Goal: Information Seeking & Learning: Check status

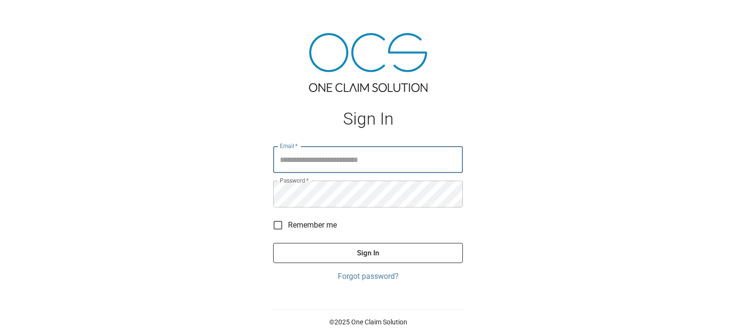
type input "**********"
click at [393, 253] on button "Sign In" at bounding box center [368, 253] width 190 height 20
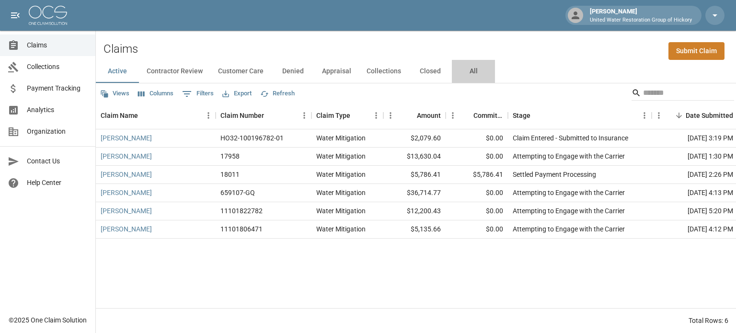
click at [466, 70] on button "All" at bounding box center [473, 71] width 43 height 23
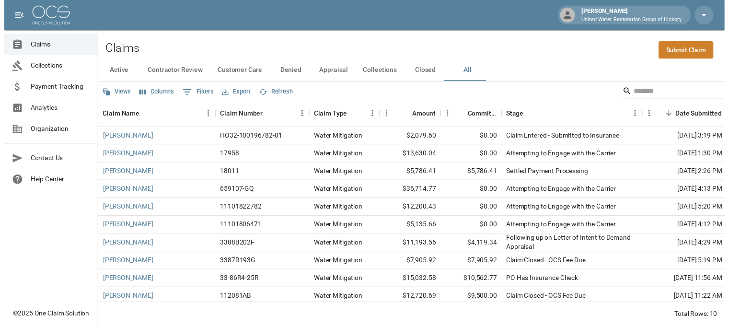
scroll to position [10, 0]
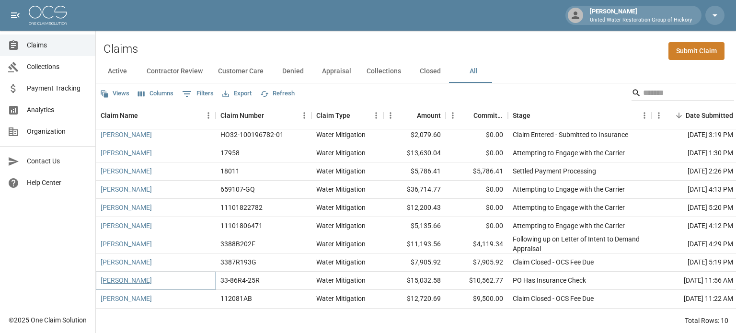
click at [126, 275] on link "[PERSON_NAME]" at bounding box center [126, 280] width 51 height 10
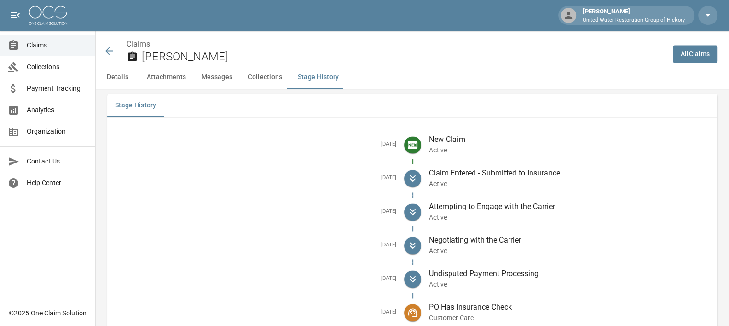
scroll to position [1497, 7]
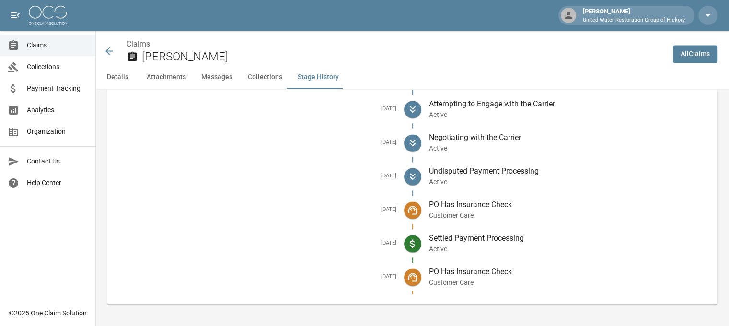
click at [209, 80] on button "Messages" at bounding box center [217, 77] width 46 height 23
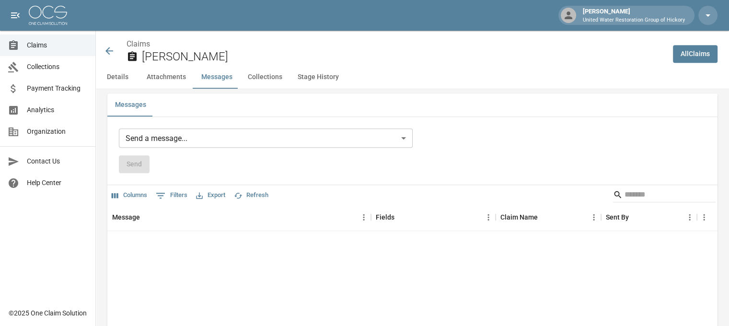
scroll to position [895, 7]
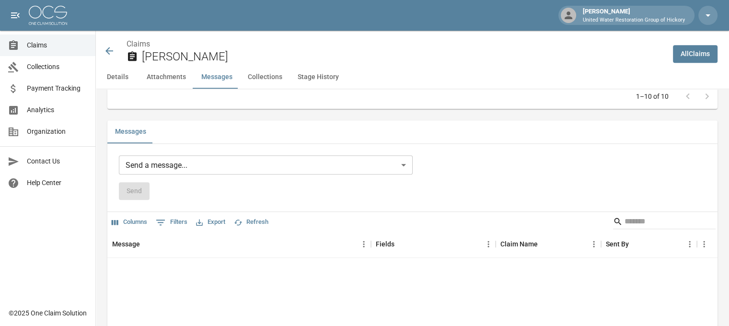
click at [251, 79] on button "Collections" at bounding box center [265, 77] width 50 height 23
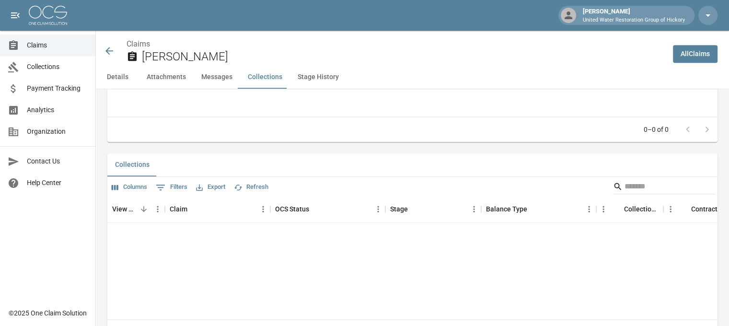
scroll to position [1165, 7]
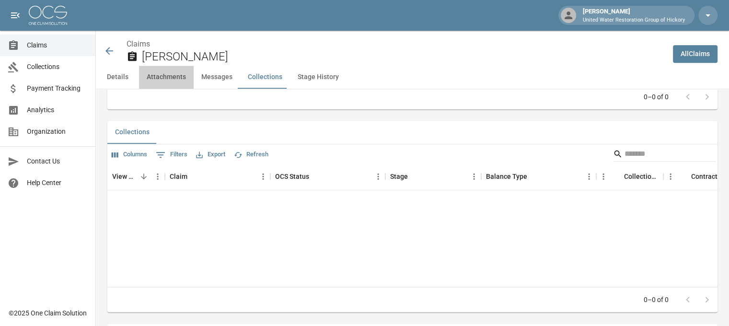
click at [157, 76] on button "Attachments" at bounding box center [166, 77] width 55 height 23
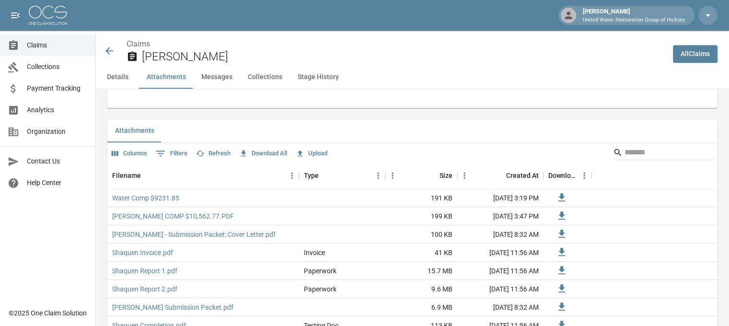
scroll to position [606, 7]
click at [111, 77] on button "Details" at bounding box center [117, 77] width 43 height 23
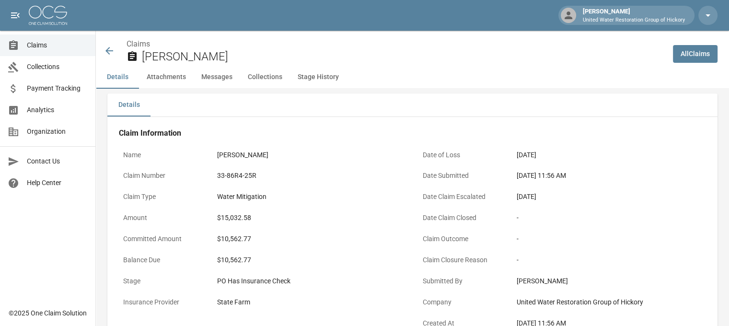
scroll to position [0, 7]
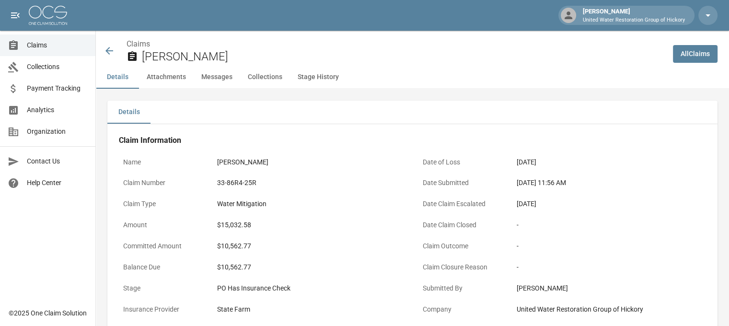
click at [103, 49] on icon at bounding box center [108, 50] width 11 height 11
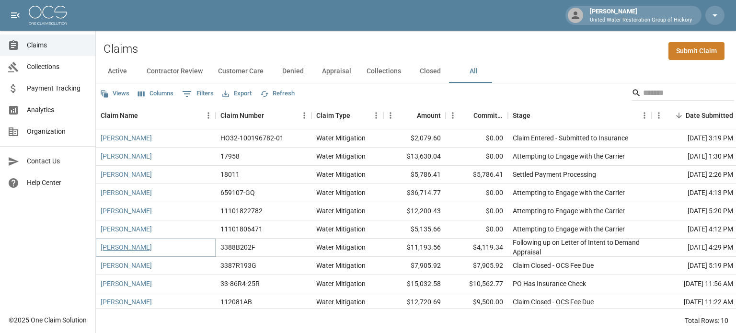
click at [126, 247] on link "[PERSON_NAME]" at bounding box center [126, 247] width 51 height 10
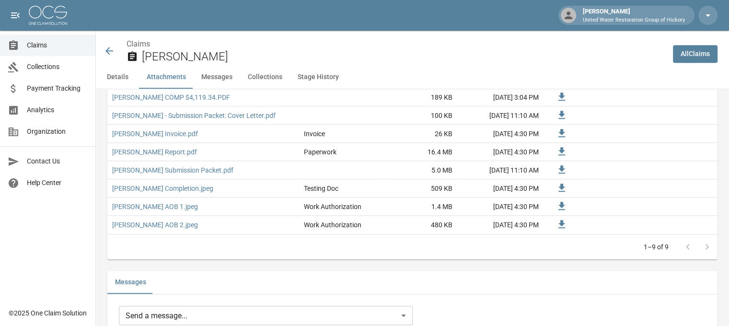
scroll to position [651, 7]
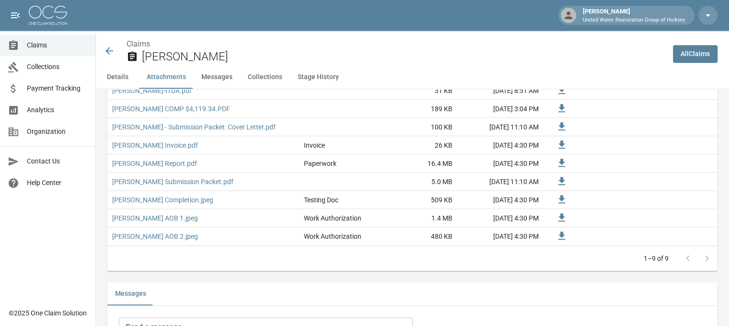
click at [103, 52] on icon at bounding box center [108, 50] width 11 height 11
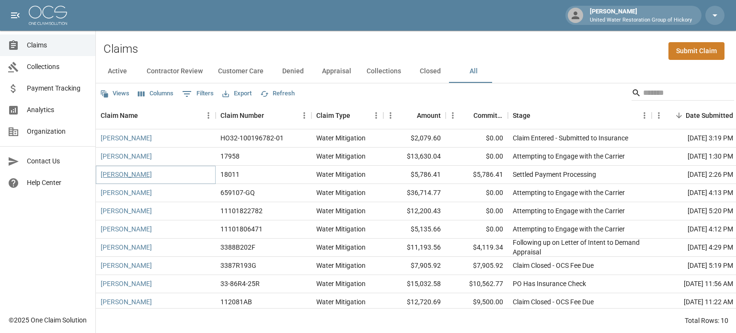
click at [124, 174] on link "[PERSON_NAME]" at bounding box center [126, 175] width 51 height 10
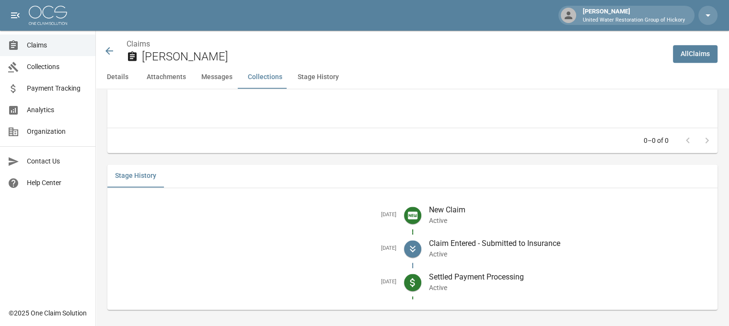
scroll to position [1230, 0]
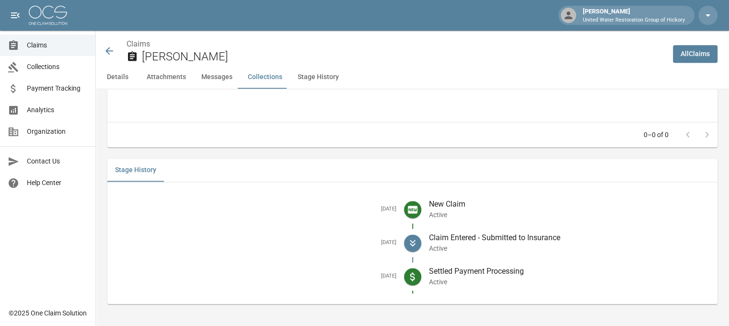
click at [109, 49] on icon at bounding box center [108, 50] width 11 height 11
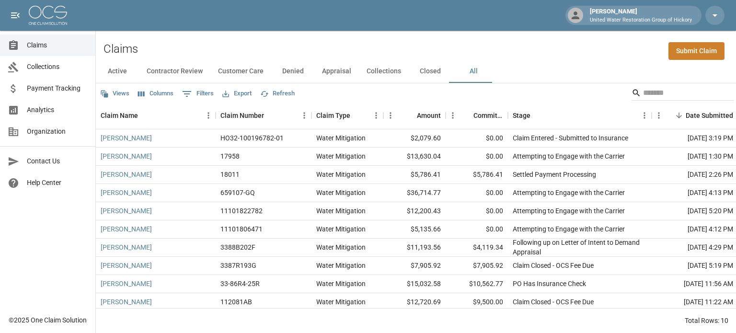
click at [290, 70] on button "Denied" at bounding box center [292, 71] width 43 height 23
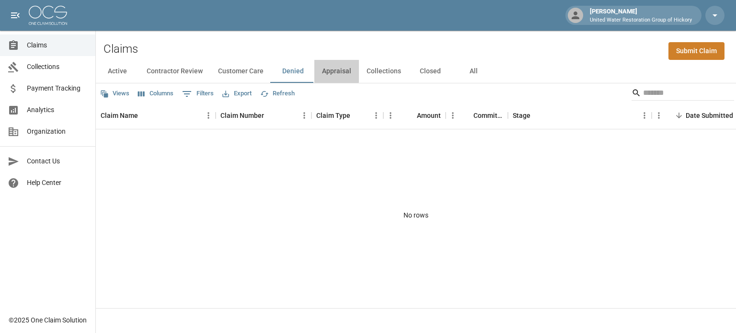
click at [323, 69] on button "Appraisal" at bounding box center [336, 71] width 45 height 23
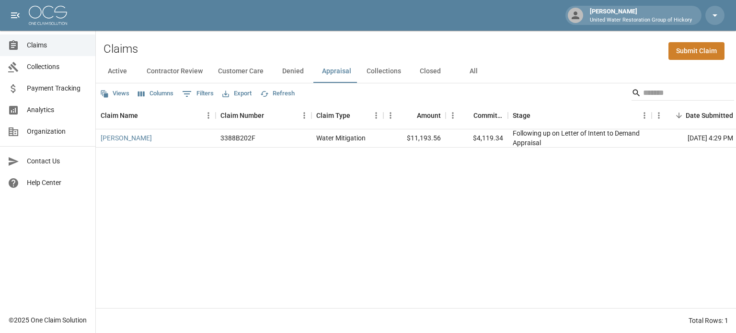
click at [377, 72] on button "Collections" at bounding box center [384, 71] width 50 height 23
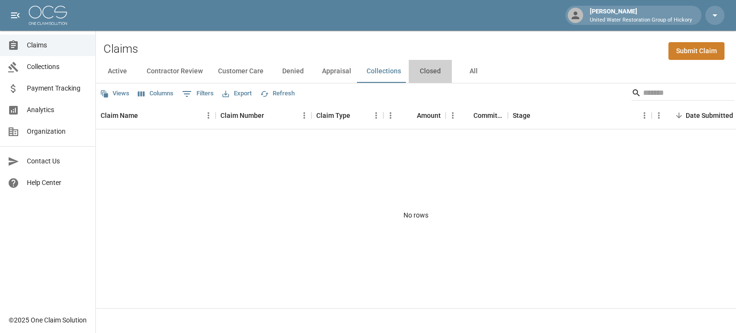
click at [425, 69] on button "Closed" at bounding box center [430, 71] width 43 height 23
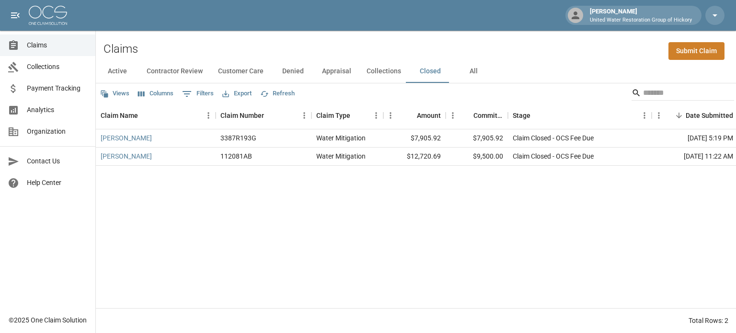
click at [246, 70] on button "Customer Care" at bounding box center [240, 71] width 61 height 23
